Goal: Navigation & Orientation: Understand site structure

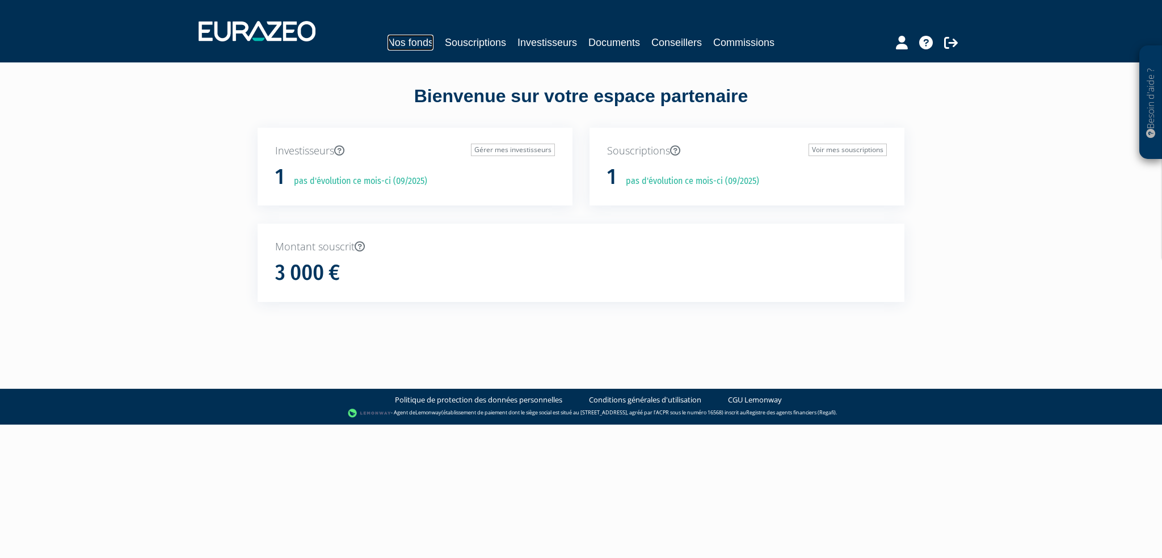
click at [413, 47] on link "Nos fonds" at bounding box center [411, 43] width 46 height 16
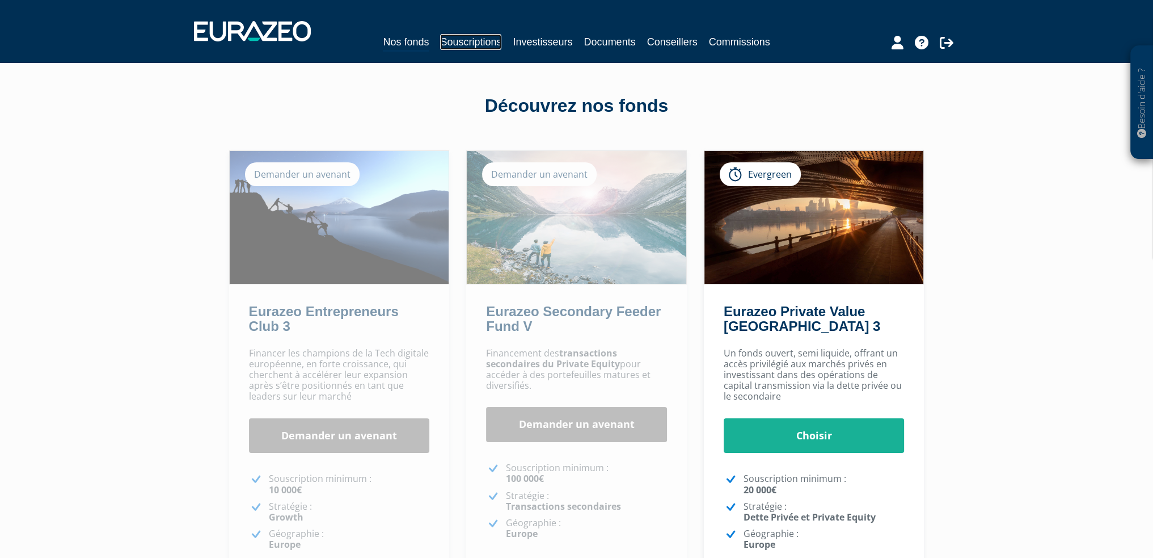
click at [476, 41] on link "Souscriptions" at bounding box center [470, 42] width 61 height 16
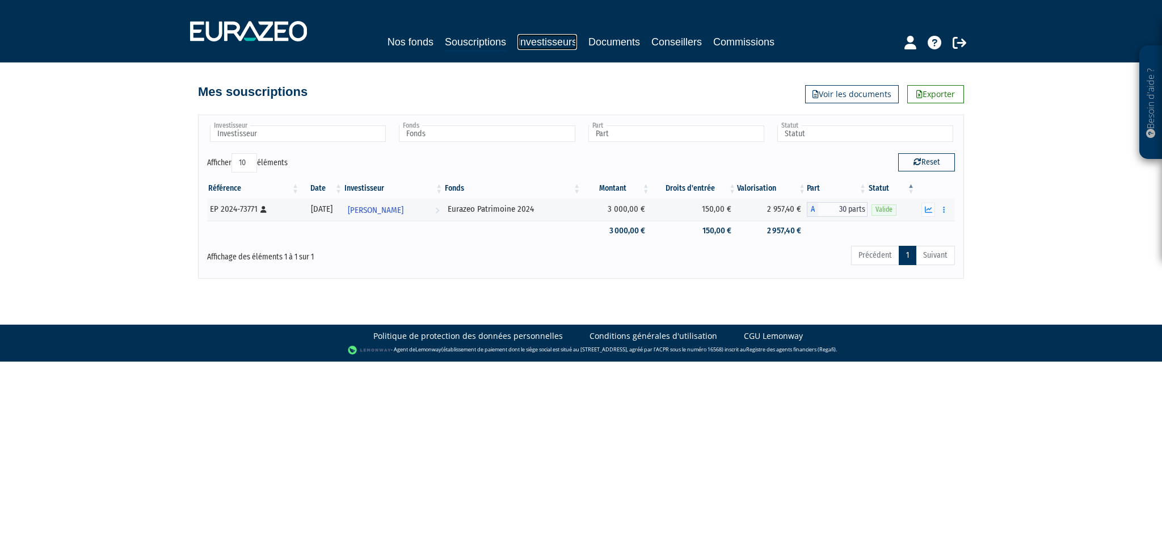
click at [546, 39] on link "Investisseurs" at bounding box center [547, 42] width 60 height 16
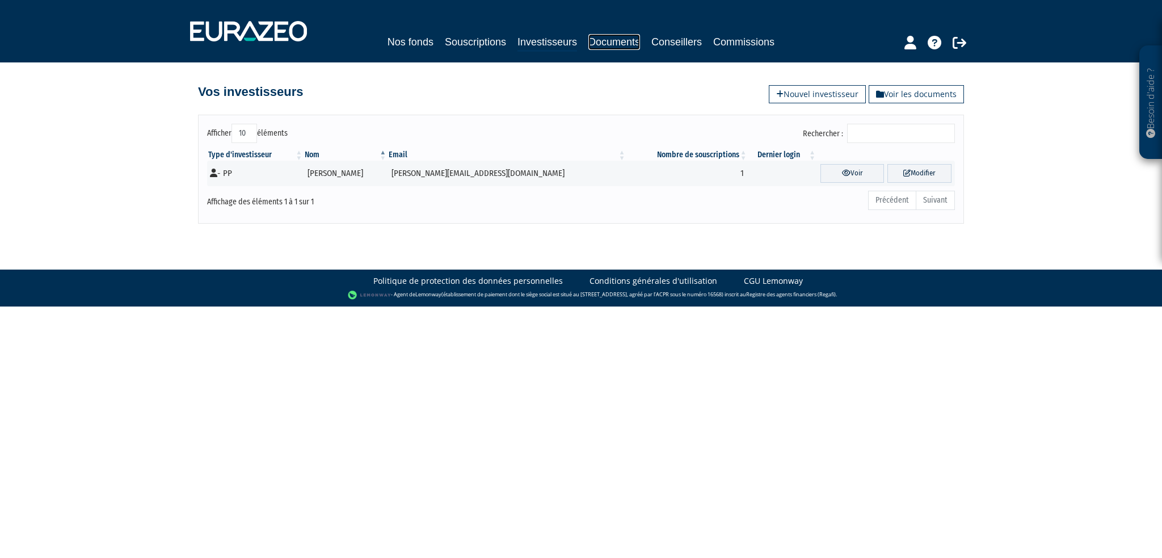
click at [617, 37] on link "Documents" at bounding box center [614, 42] width 52 height 16
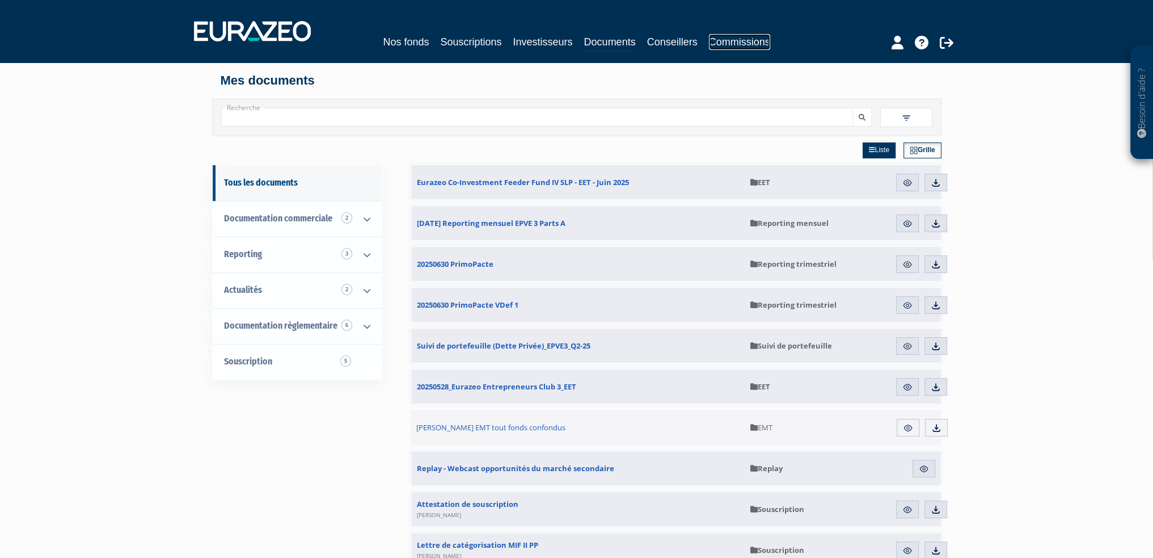
click at [718, 45] on link "Commissions" at bounding box center [739, 42] width 61 height 16
